Goal: Find contact information: Find contact information

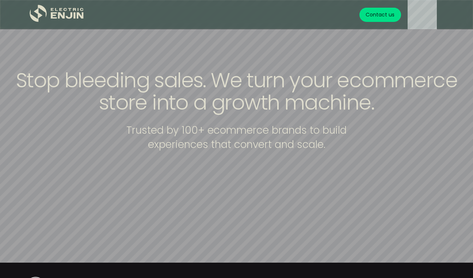
scroll to position [16, 0]
click at [397, 15] on div "Contact us" at bounding box center [381, 15] width 42 height 14
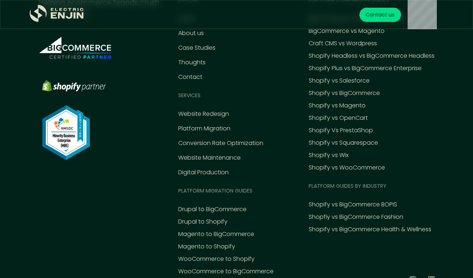
scroll to position [374, 0]
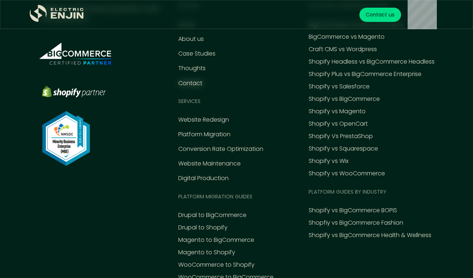
click at [185, 85] on div "Contact" at bounding box center [190, 83] width 24 height 9
